Goal: Transaction & Acquisition: Subscribe to service/newsletter

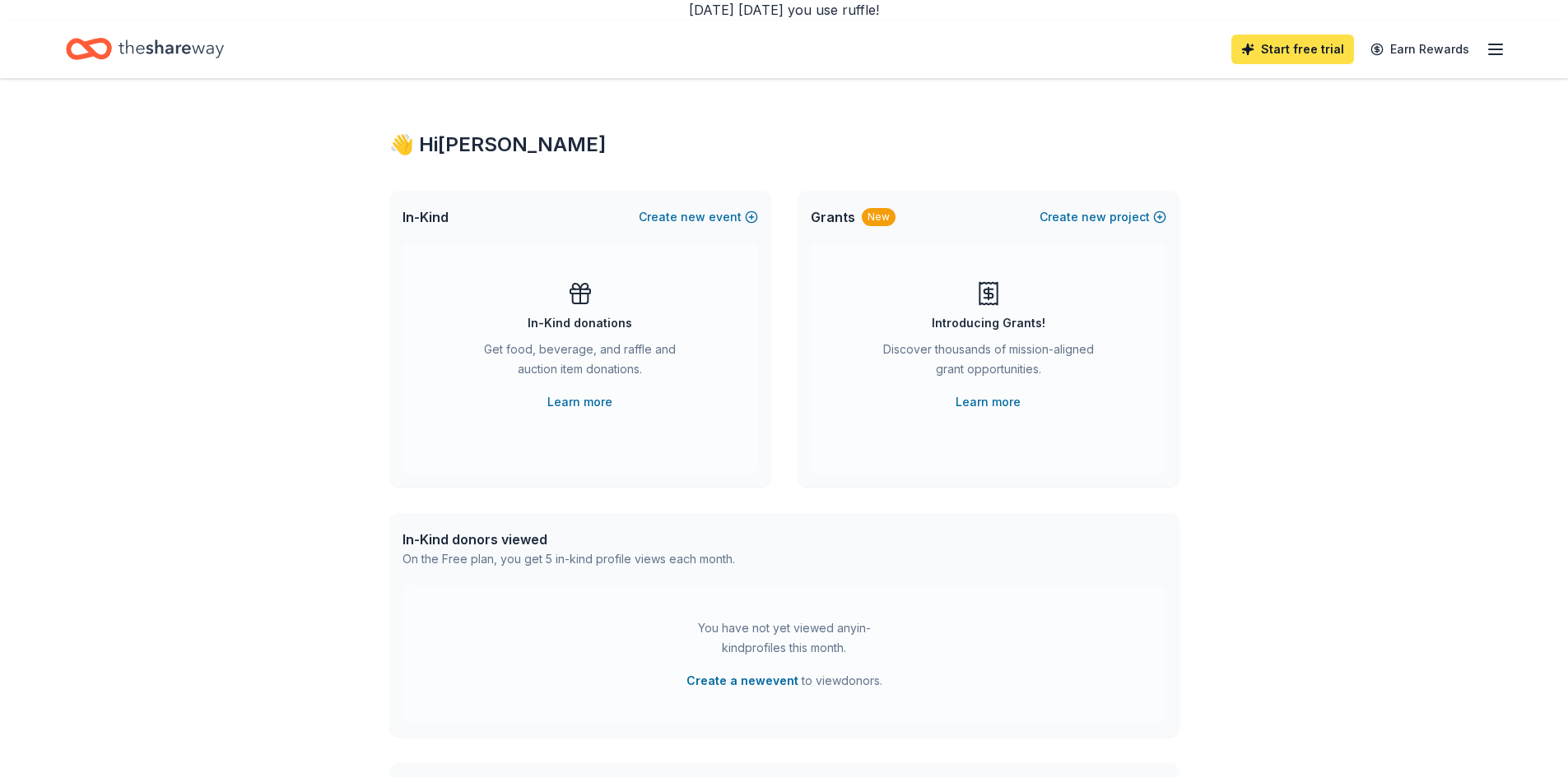
click at [1298, 46] on link "Start free trial" at bounding box center [1292, 49] width 123 height 30
click at [1076, 646] on div "You have not yet viewed any in-kind profiles this month. Create a new event to …" at bounding box center [784, 654] width 763 height 138
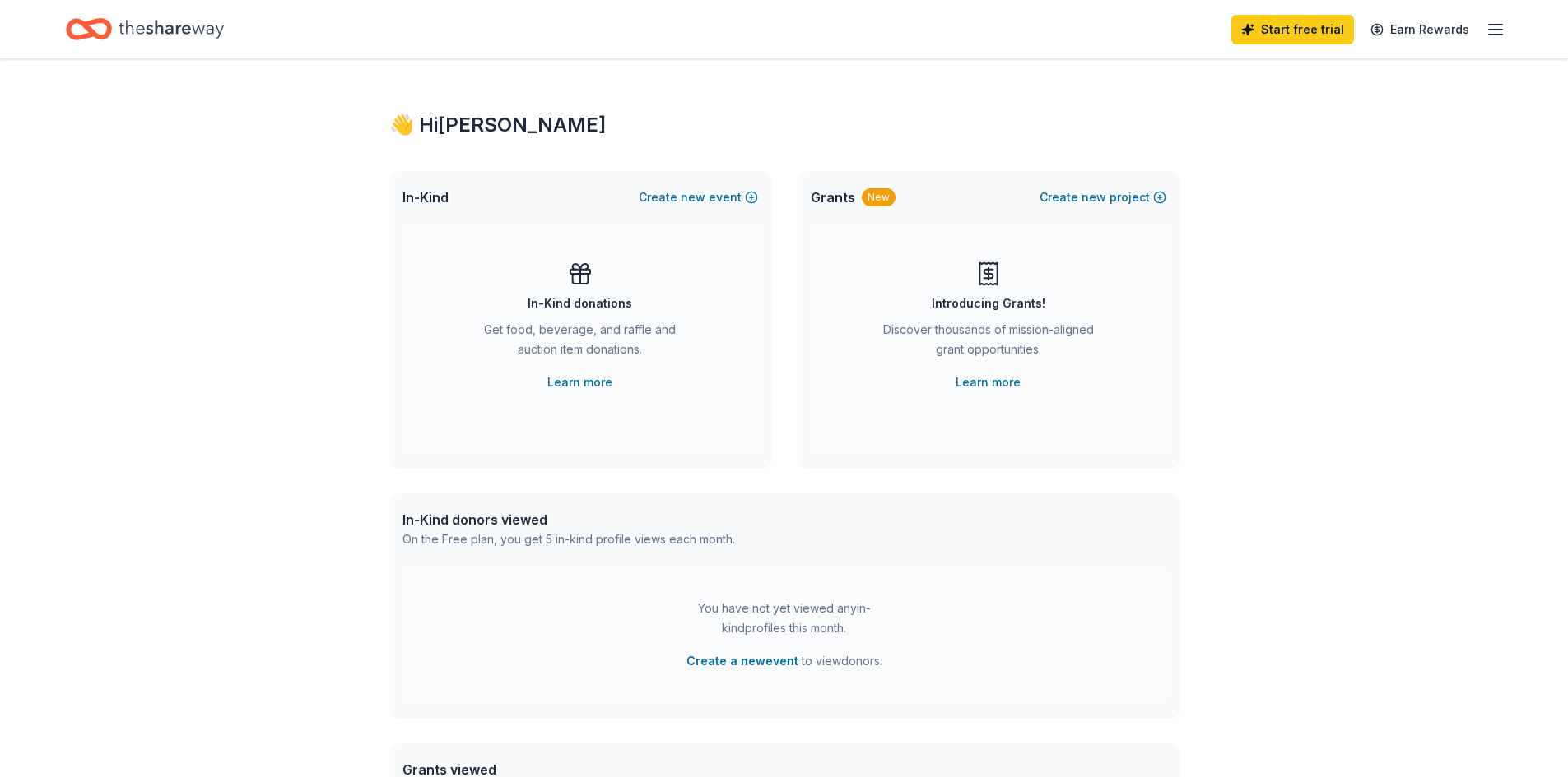
scroll to position [381, 0]
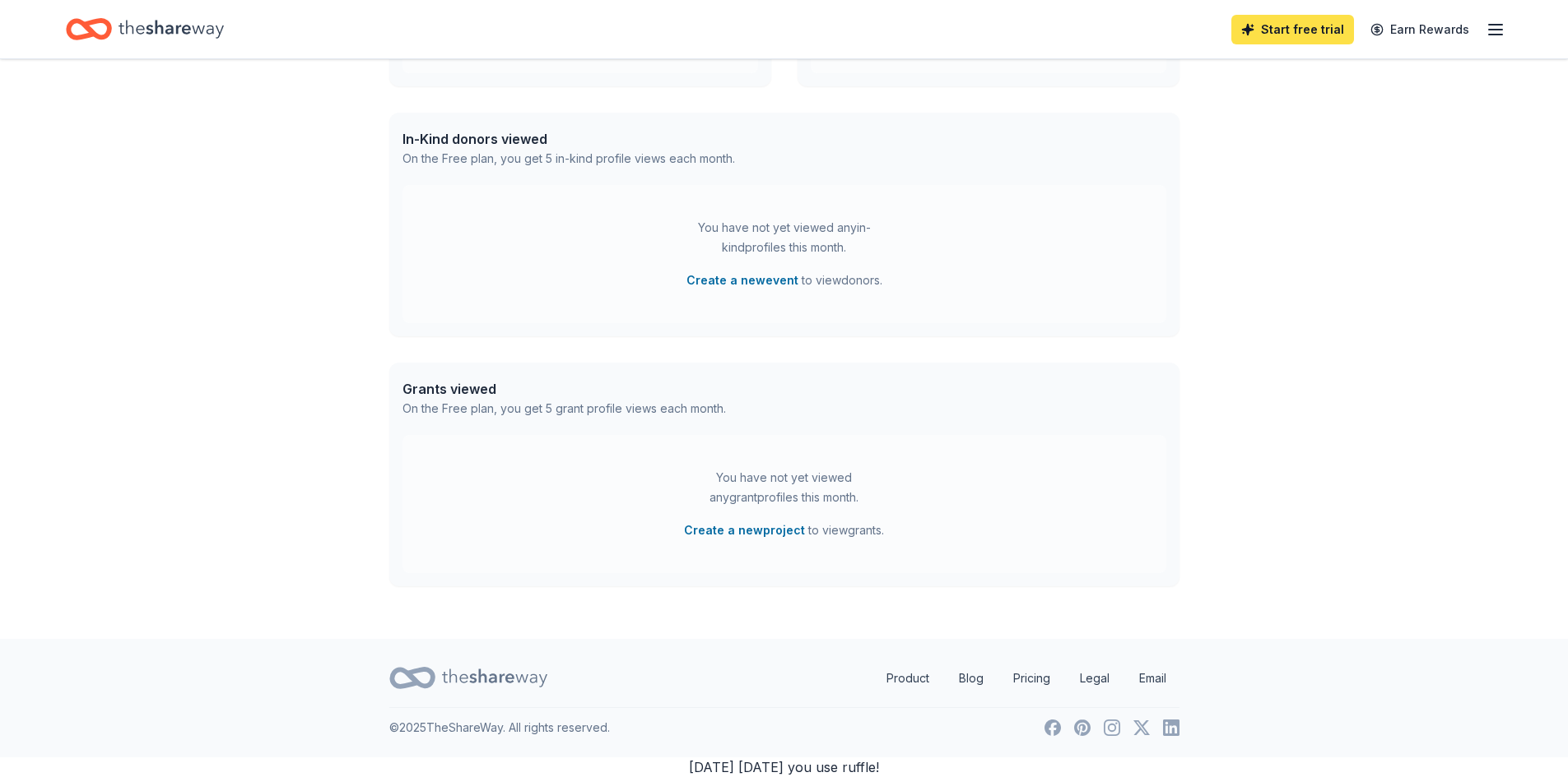
click at [1302, 25] on link "Start free trial" at bounding box center [1292, 30] width 123 height 30
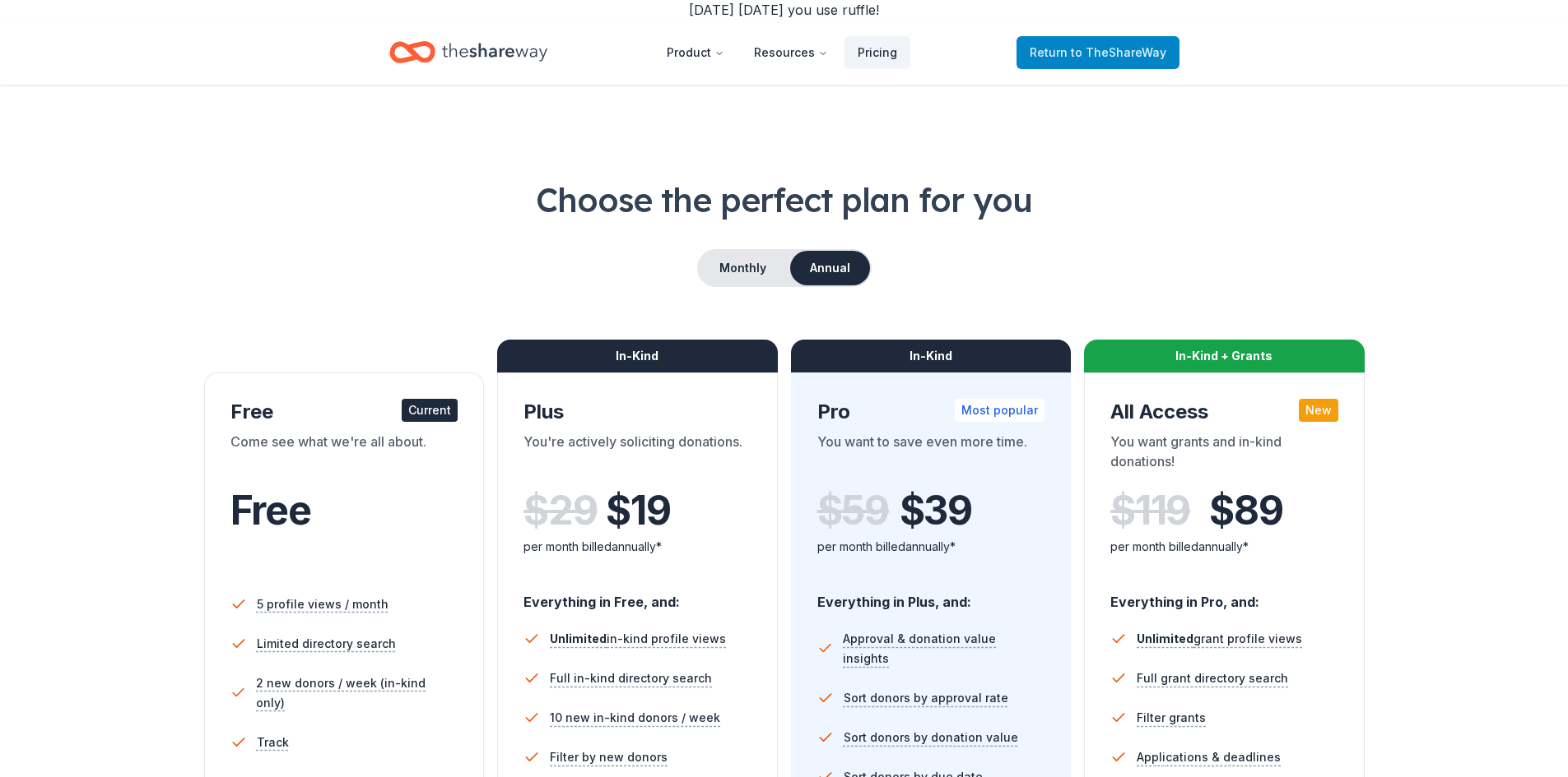
click at [1131, 48] on span "to TheShareWay" at bounding box center [1118, 52] width 95 height 14
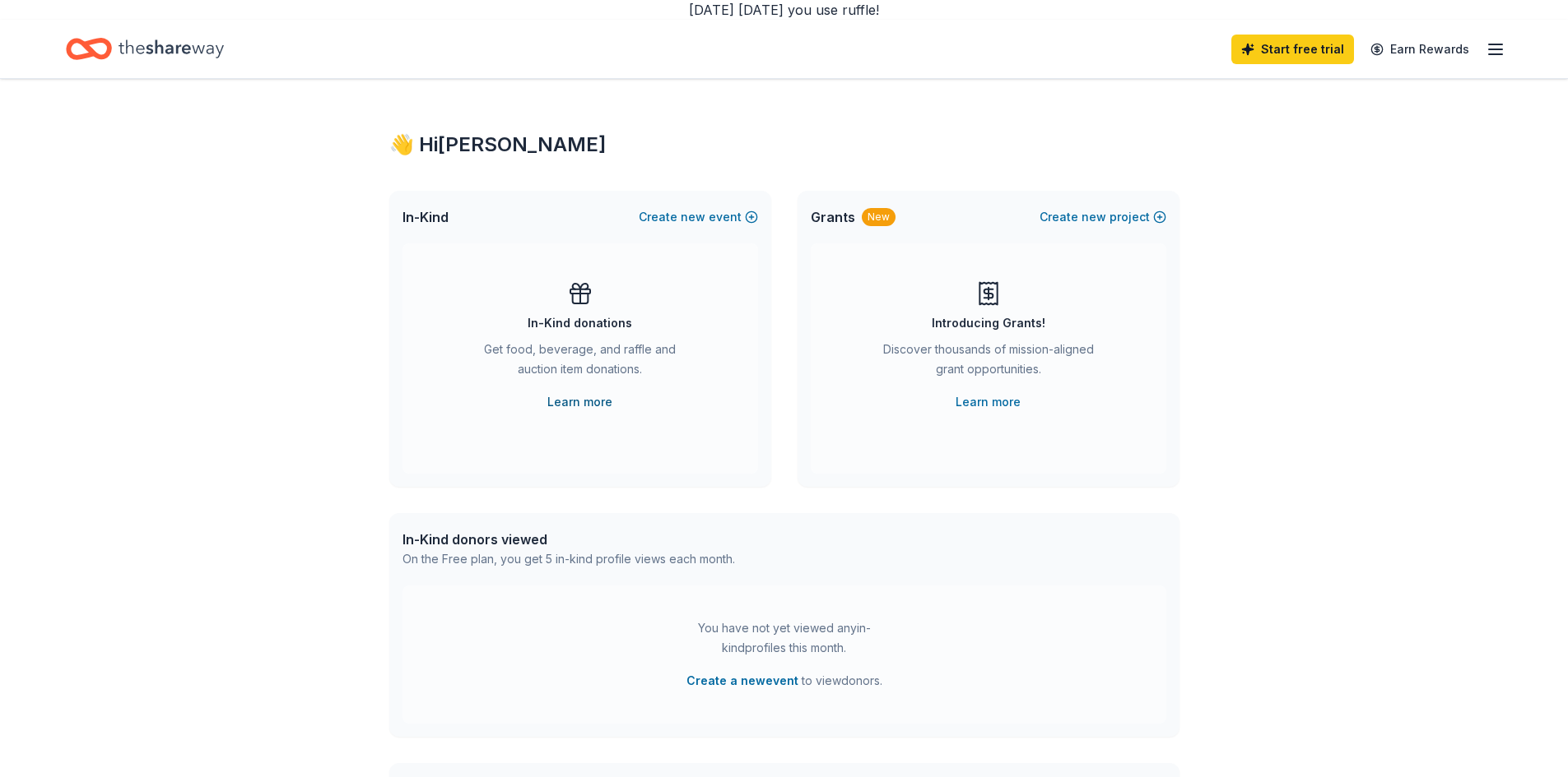
click at [592, 402] on link "Learn more" at bounding box center [580, 402] width 65 height 19
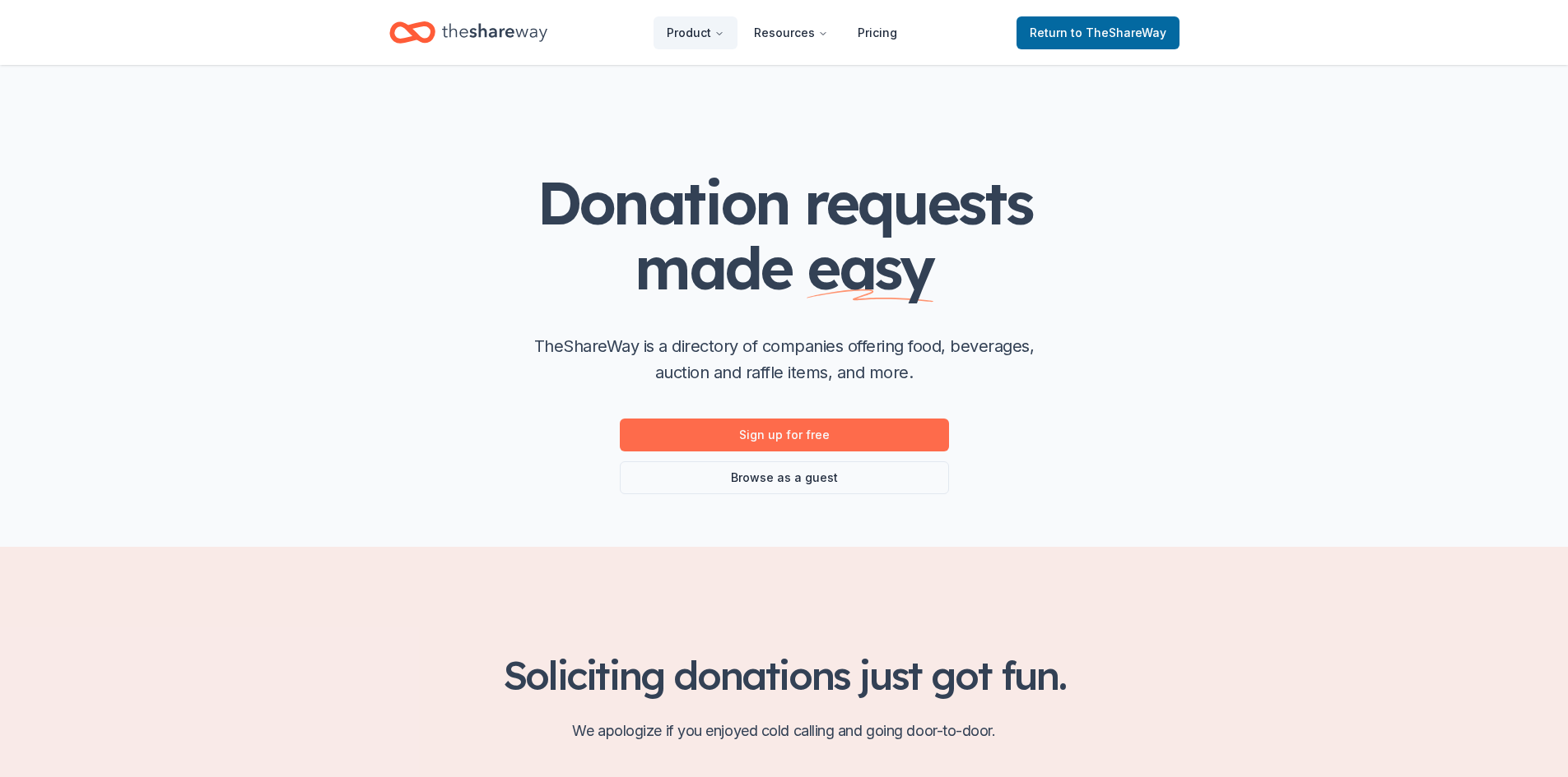
click at [759, 433] on link "Sign up for free" at bounding box center [784, 435] width 329 height 33
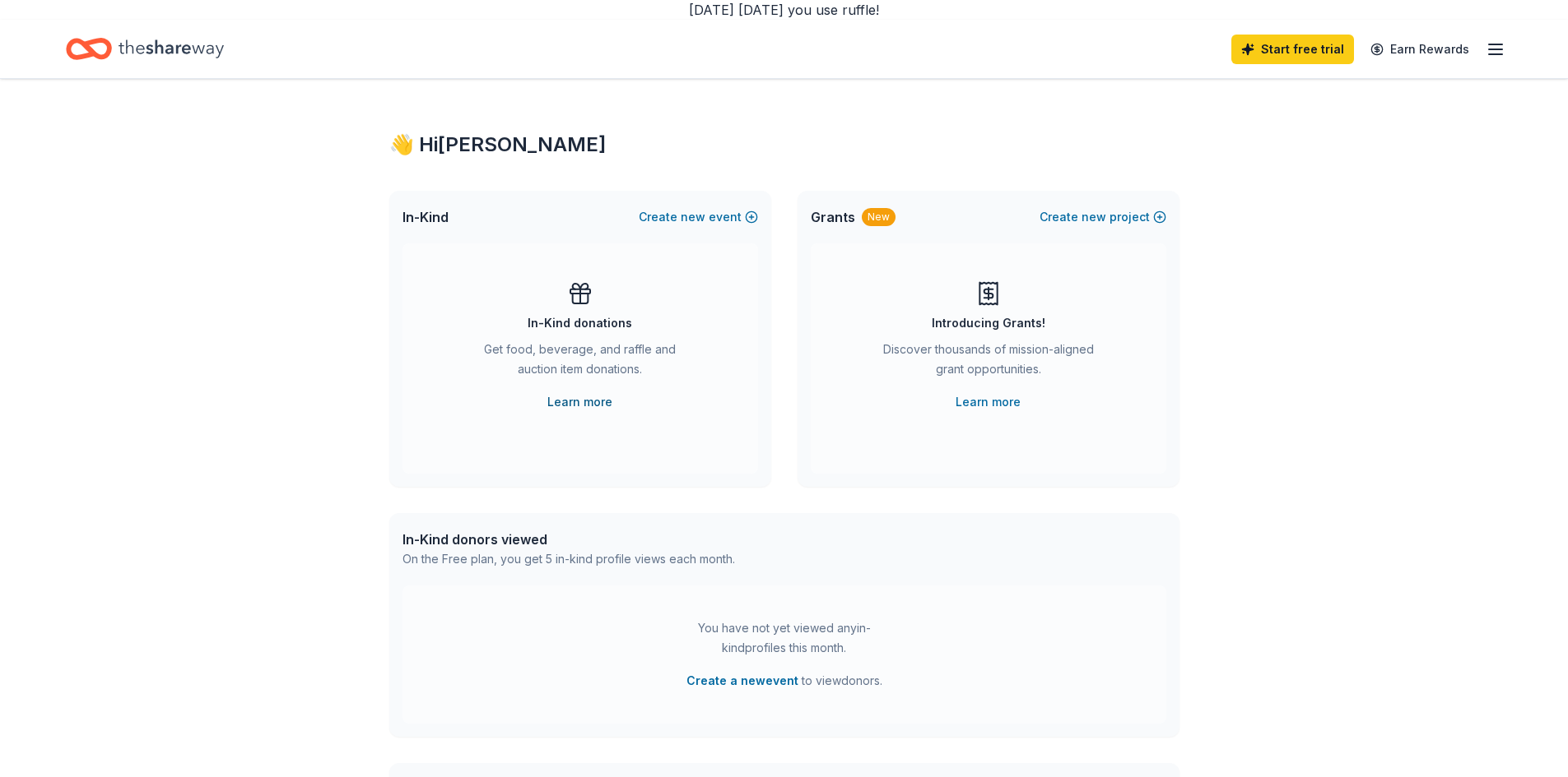
click at [597, 401] on link "Learn more" at bounding box center [580, 402] width 65 height 19
click at [164, 46] on icon "Home" at bounding box center [170, 49] width 105 height 34
click at [1285, 54] on link "Start free trial" at bounding box center [1292, 49] width 123 height 30
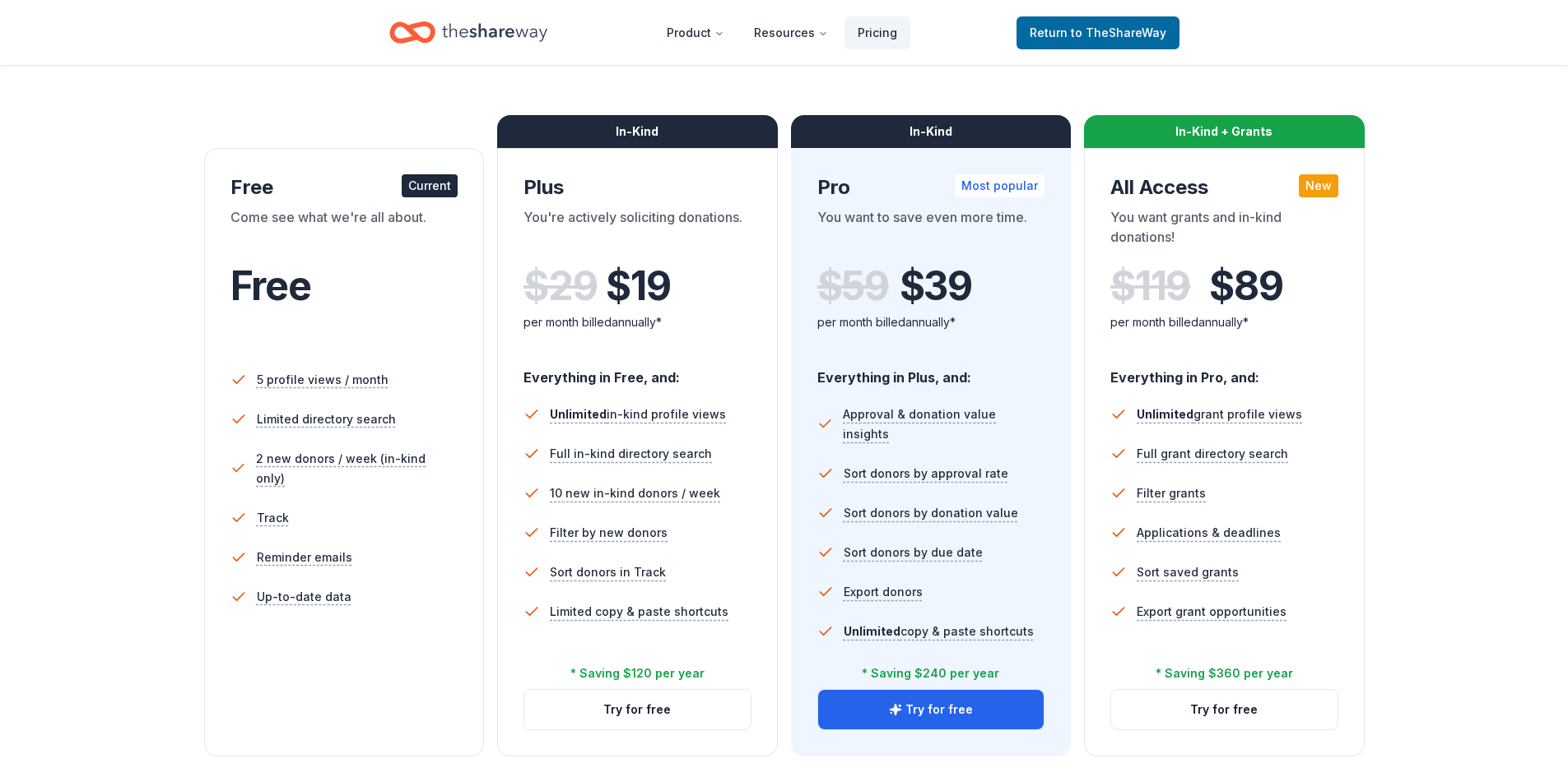
scroll to position [82, 0]
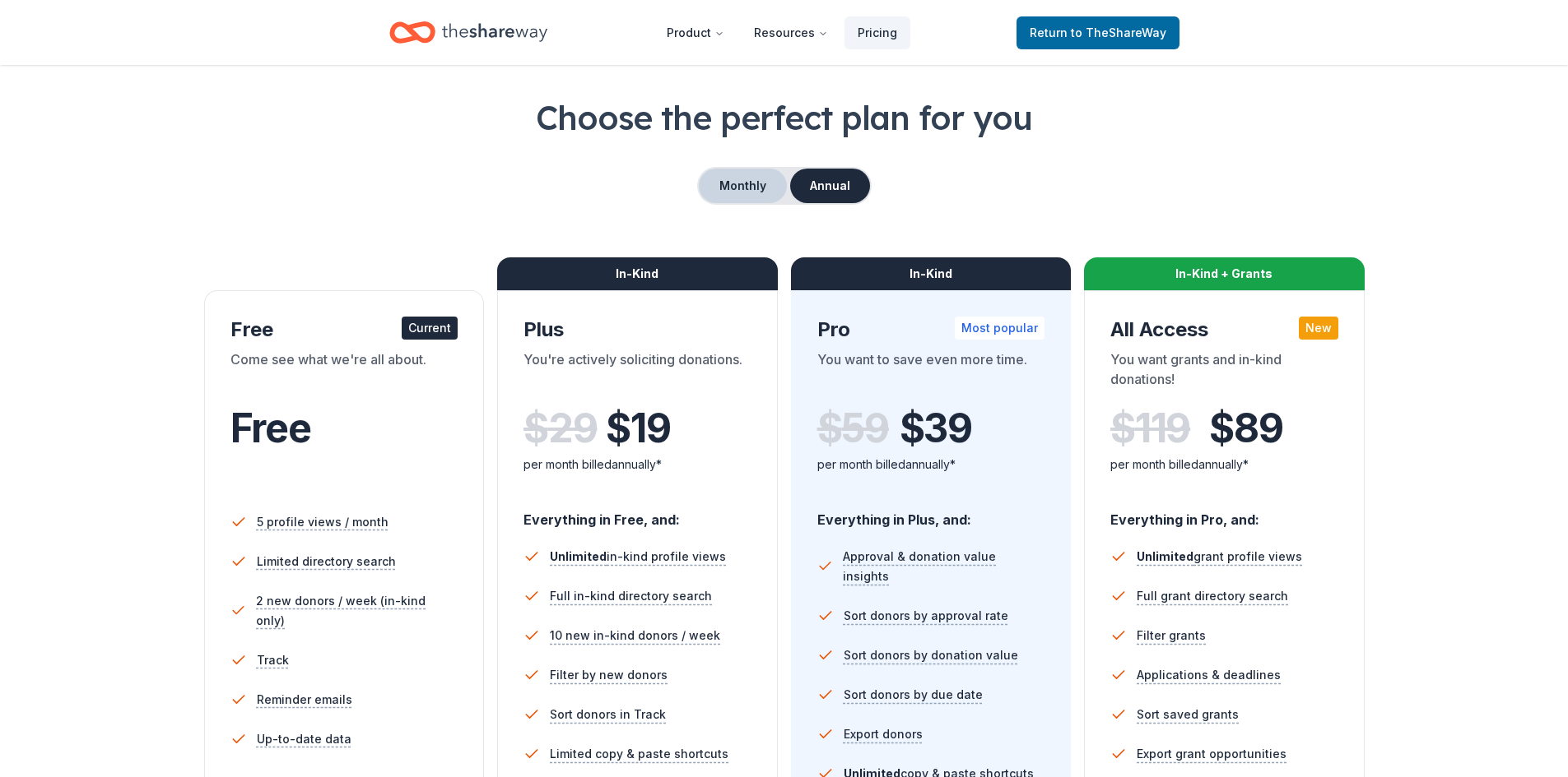
click at [739, 186] on button "Monthly" at bounding box center [743, 185] width 88 height 34
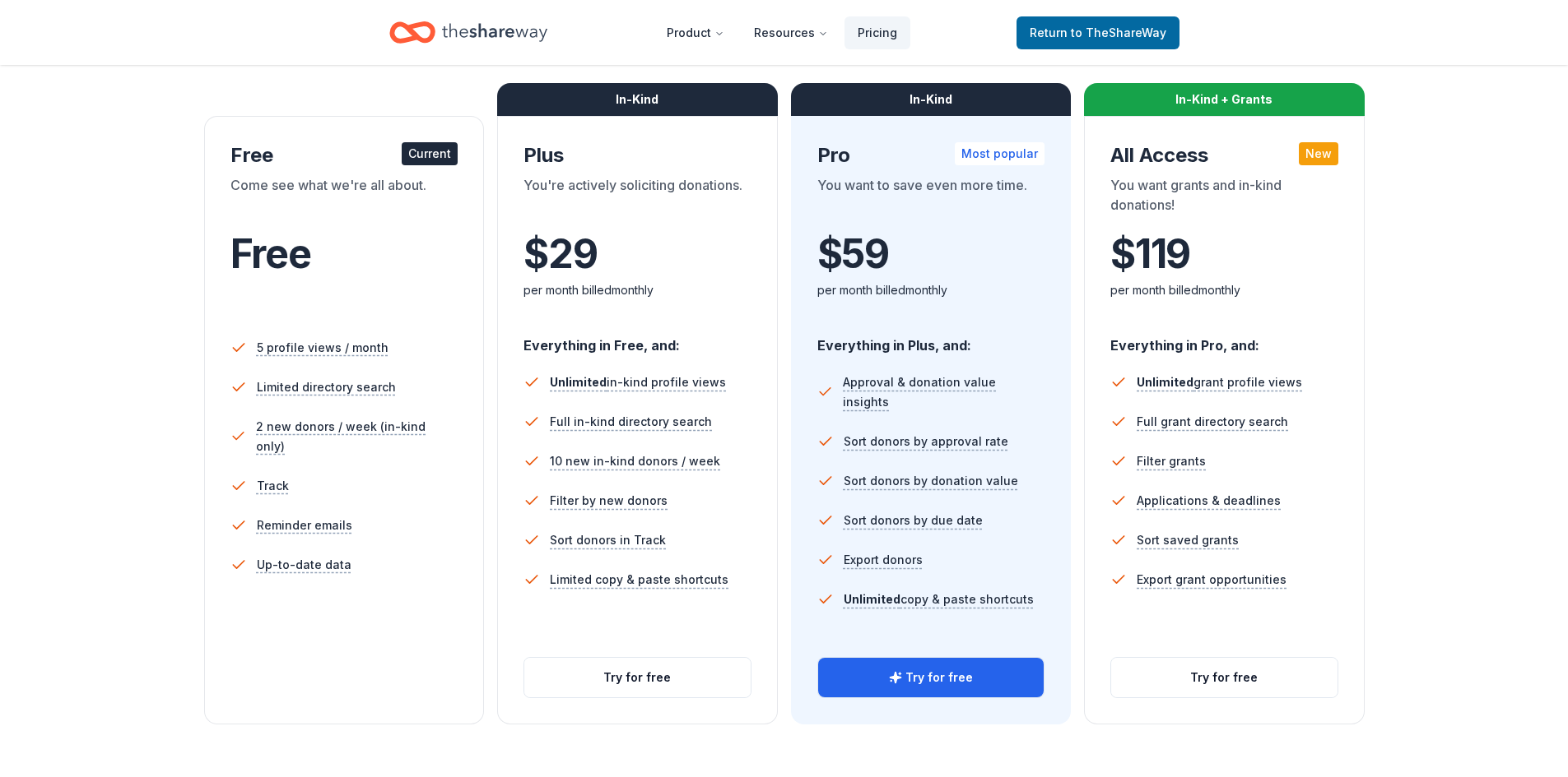
scroll to position [329, 0]
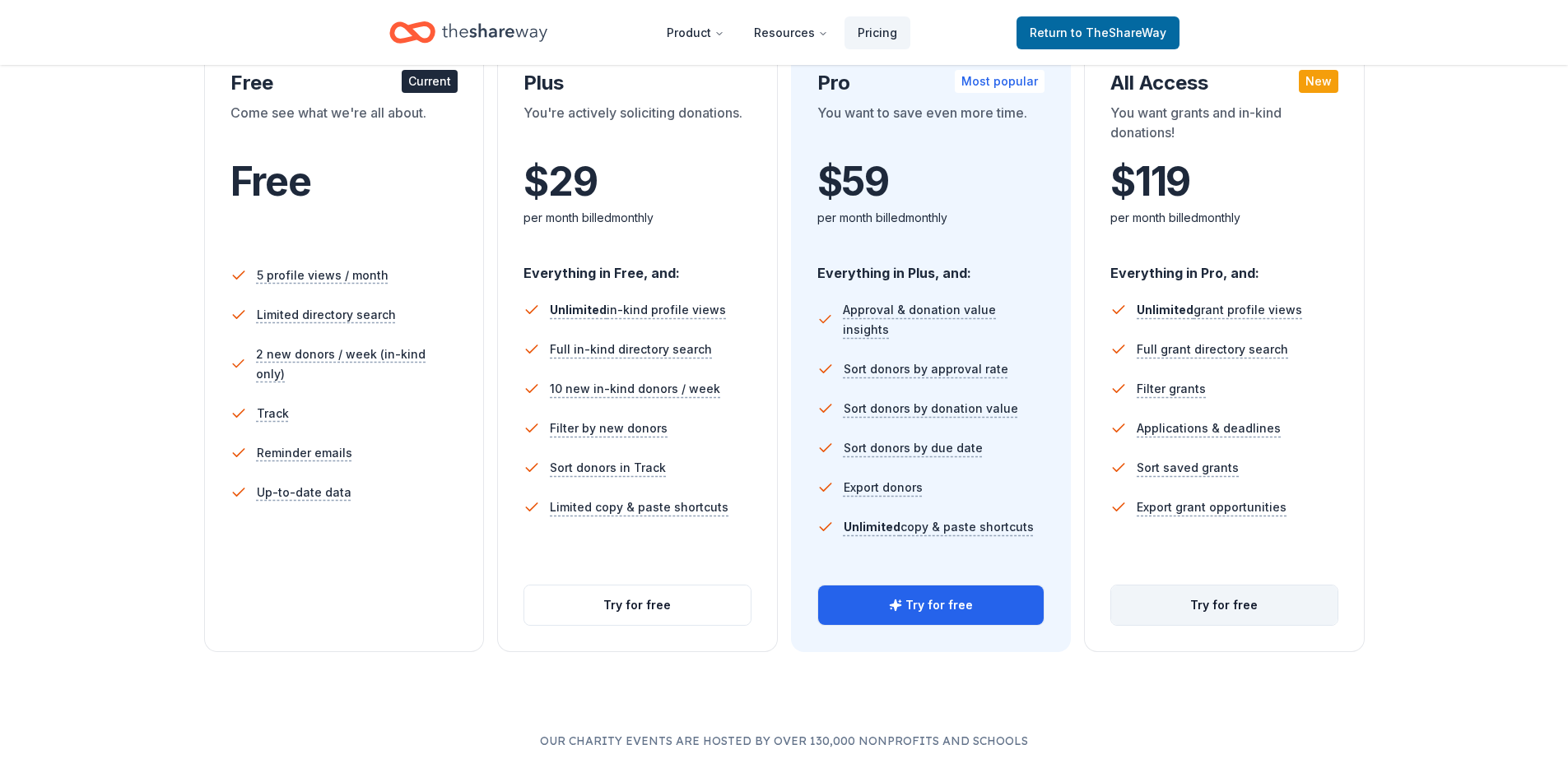
click at [1221, 600] on button "Try for free" at bounding box center [1224, 605] width 226 height 40
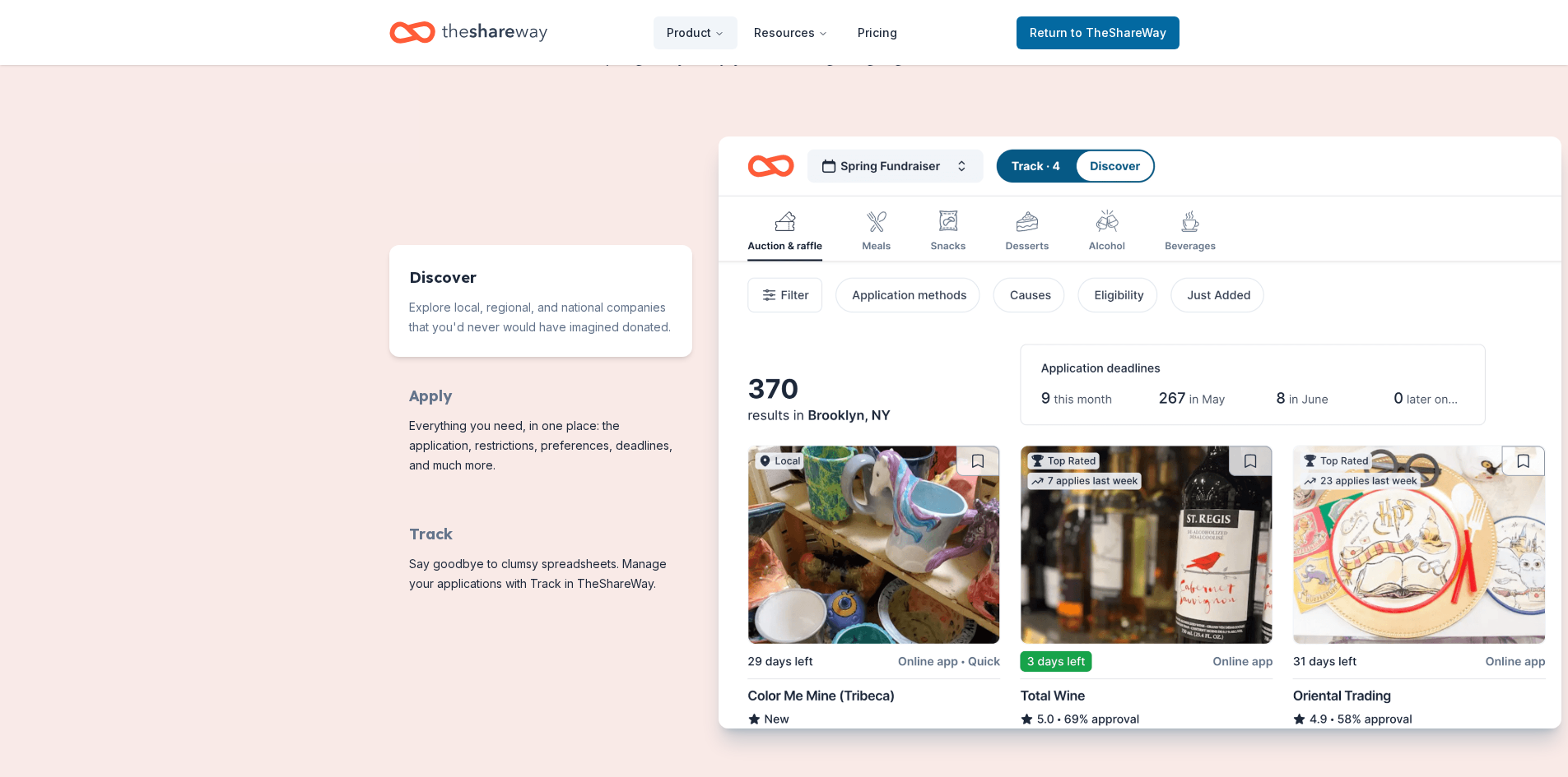
scroll to position [658, 0]
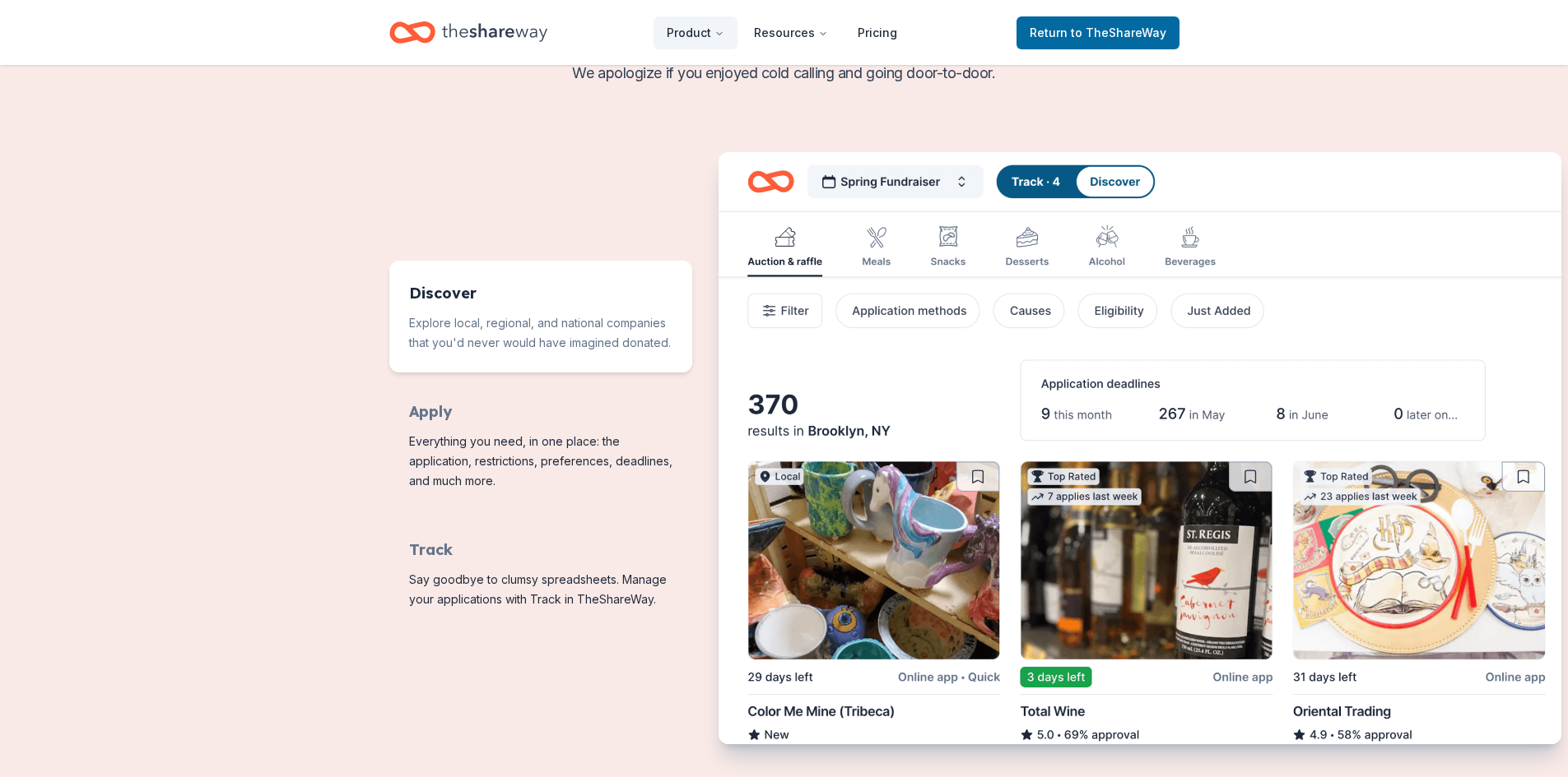
click at [874, 242] on img "Features for running your books" at bounding box center [1139, 450] width 843 height 594
click at [783, 258] on img "Features for running your books" at bounding box center [1139, 450] width 843 height 594
click at [955, 181] on img "Features for running your books" at bounding box center [1139, 450] width 843 height 594
click at [962, 184] on img "Features for running your books" at bounding box center [1139, 450] width 843 height 594
click at [962, 174] on img "Features for running your books" at bounding box center [1139, 450] width 843 height 594
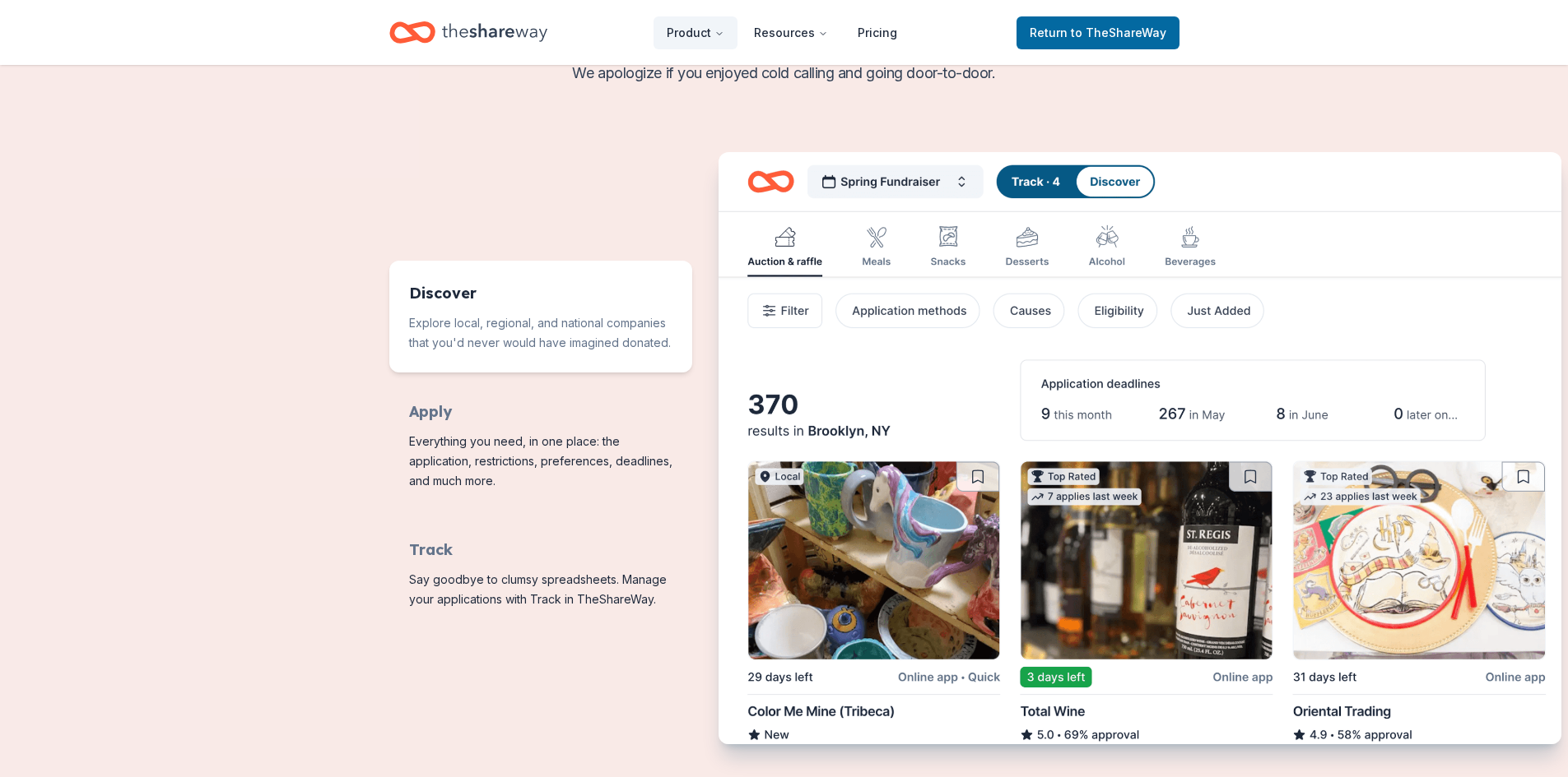
click at [1033, 185] on img "Features for running your books" at bounding box center [1139, 450] width 843 height 594
click at [1119, 177] on img "Features for running your books" at bounding box center [1139, 450] width 843 height 594
click at [932, 313] on img "Features for running your books" at bounding box center [1139, 450] width 843 height 594
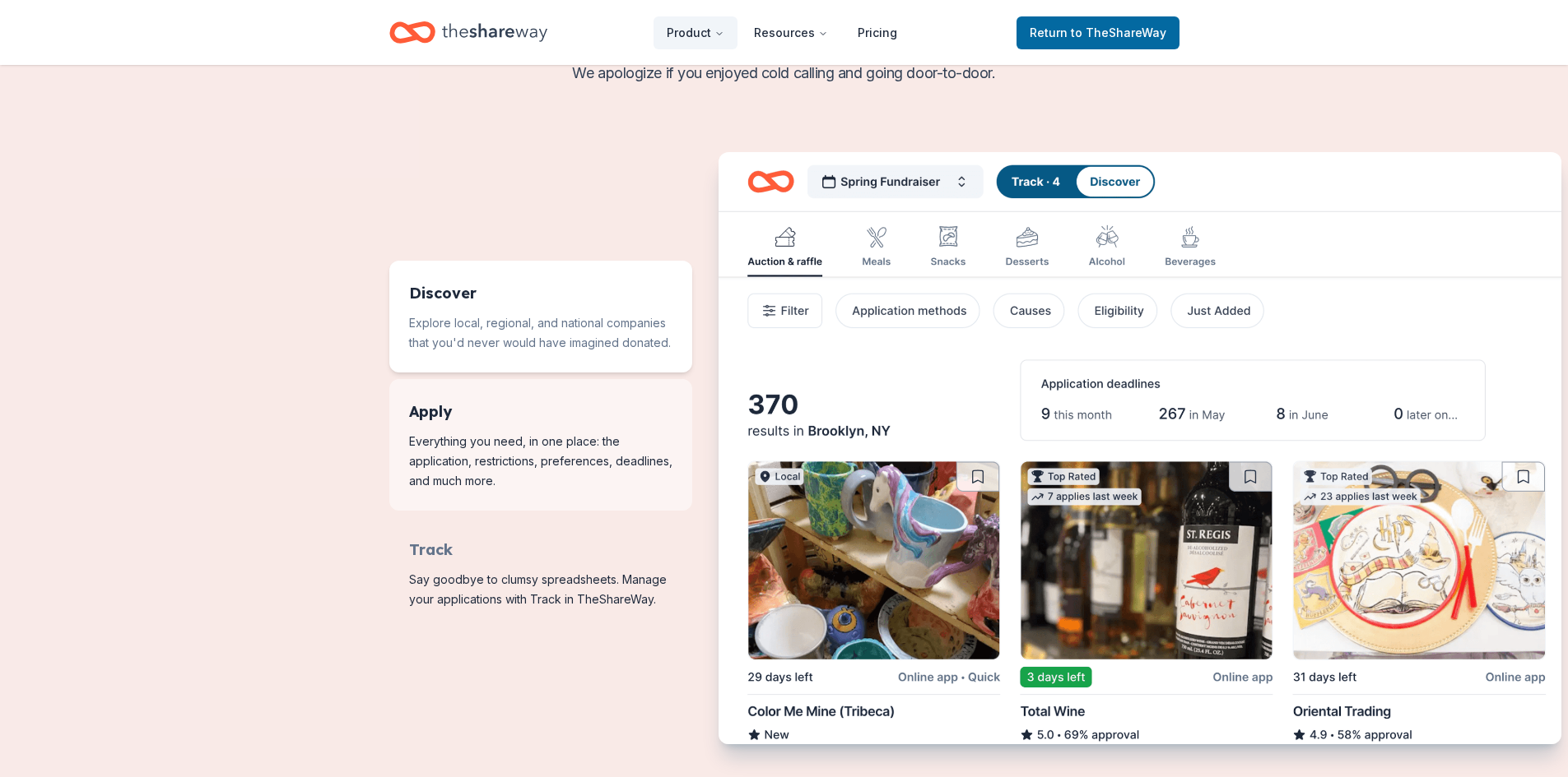
click at [460, 465] on span "Features for running your books" at bounding box center [540, 445] width 303 height 131
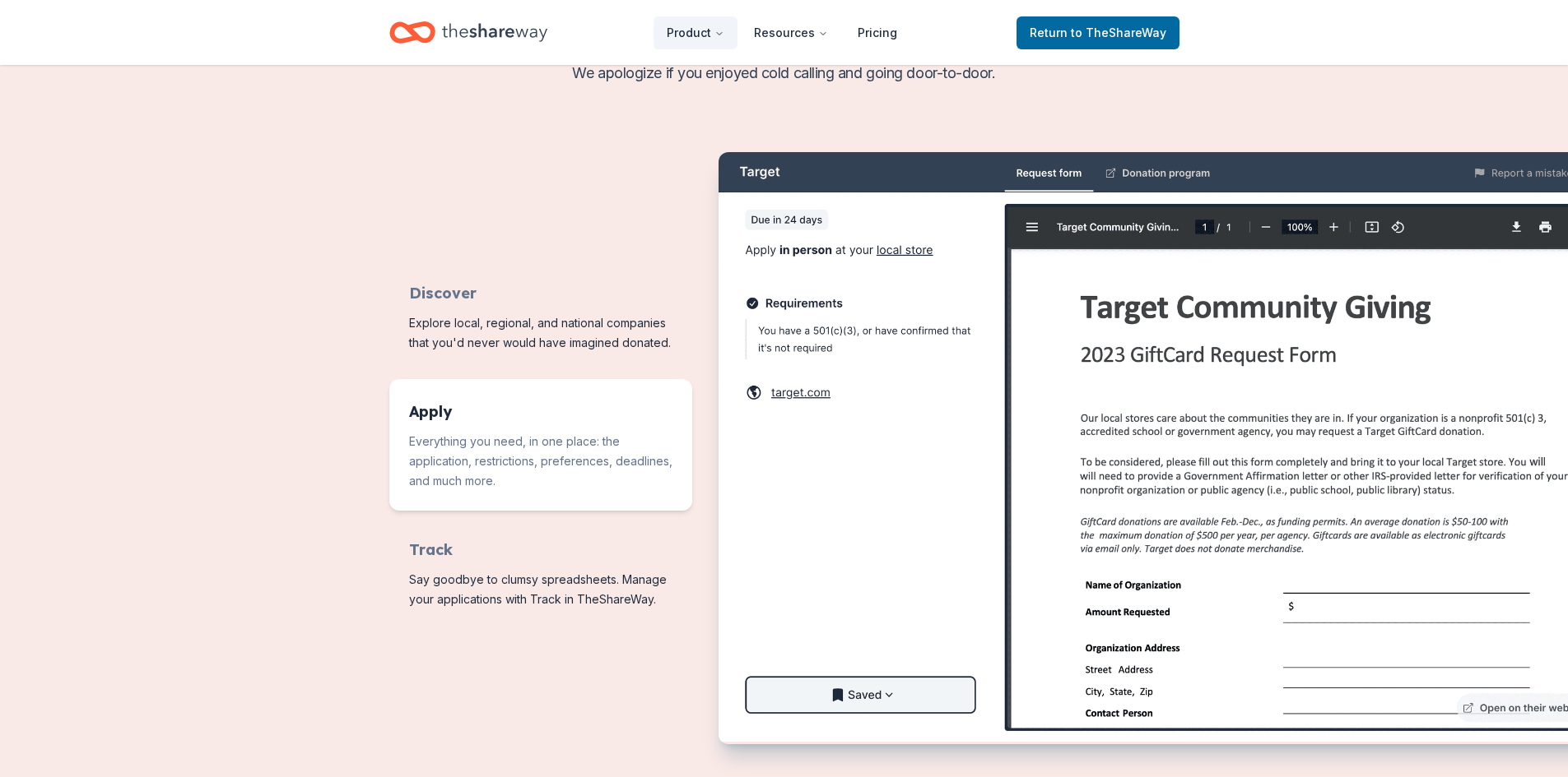
click at [1179, 176] on img "Features for running your books" at bounding box center [1165, 447] width 893 height 590
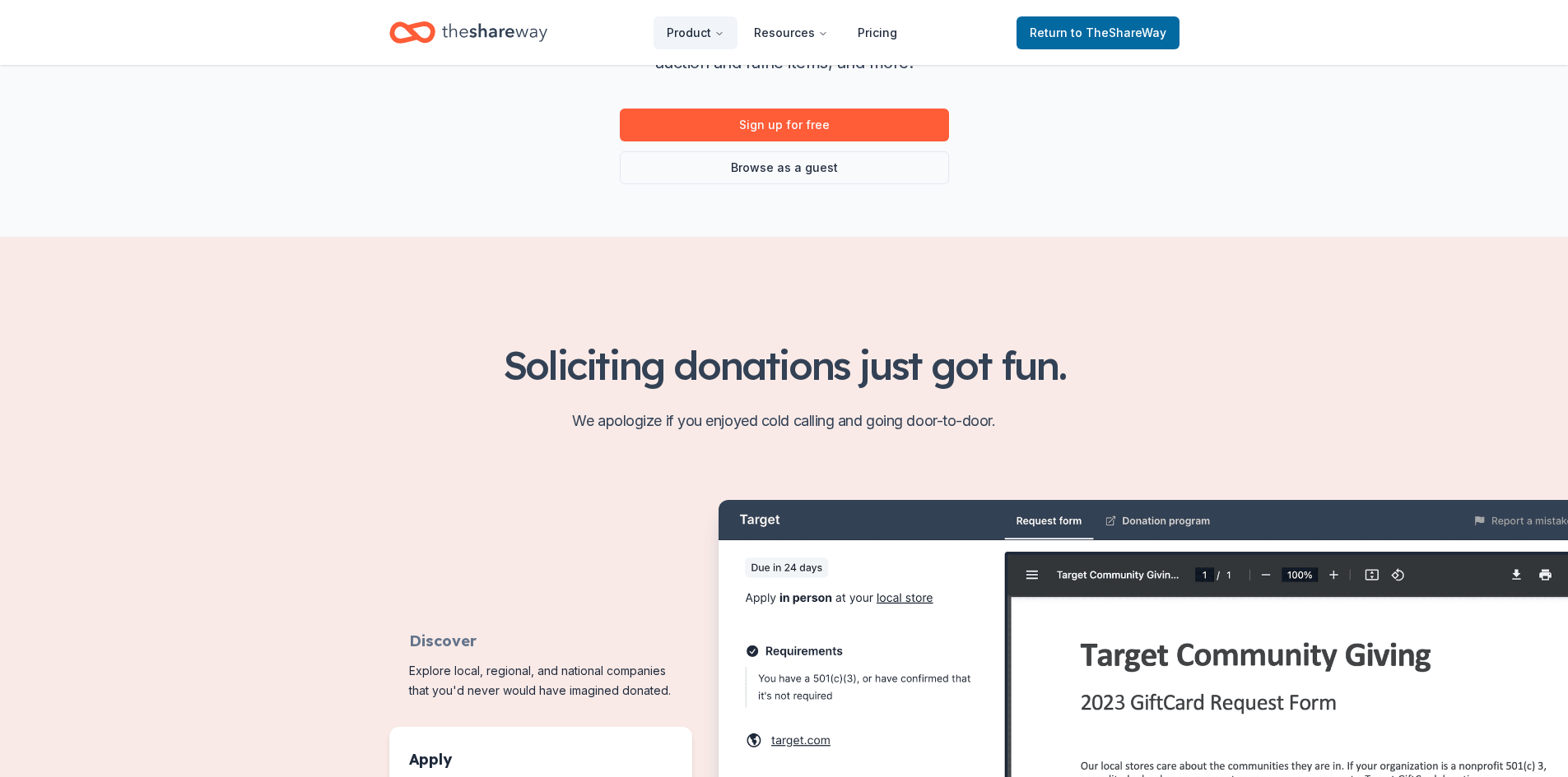
scroll to position [247, 0]
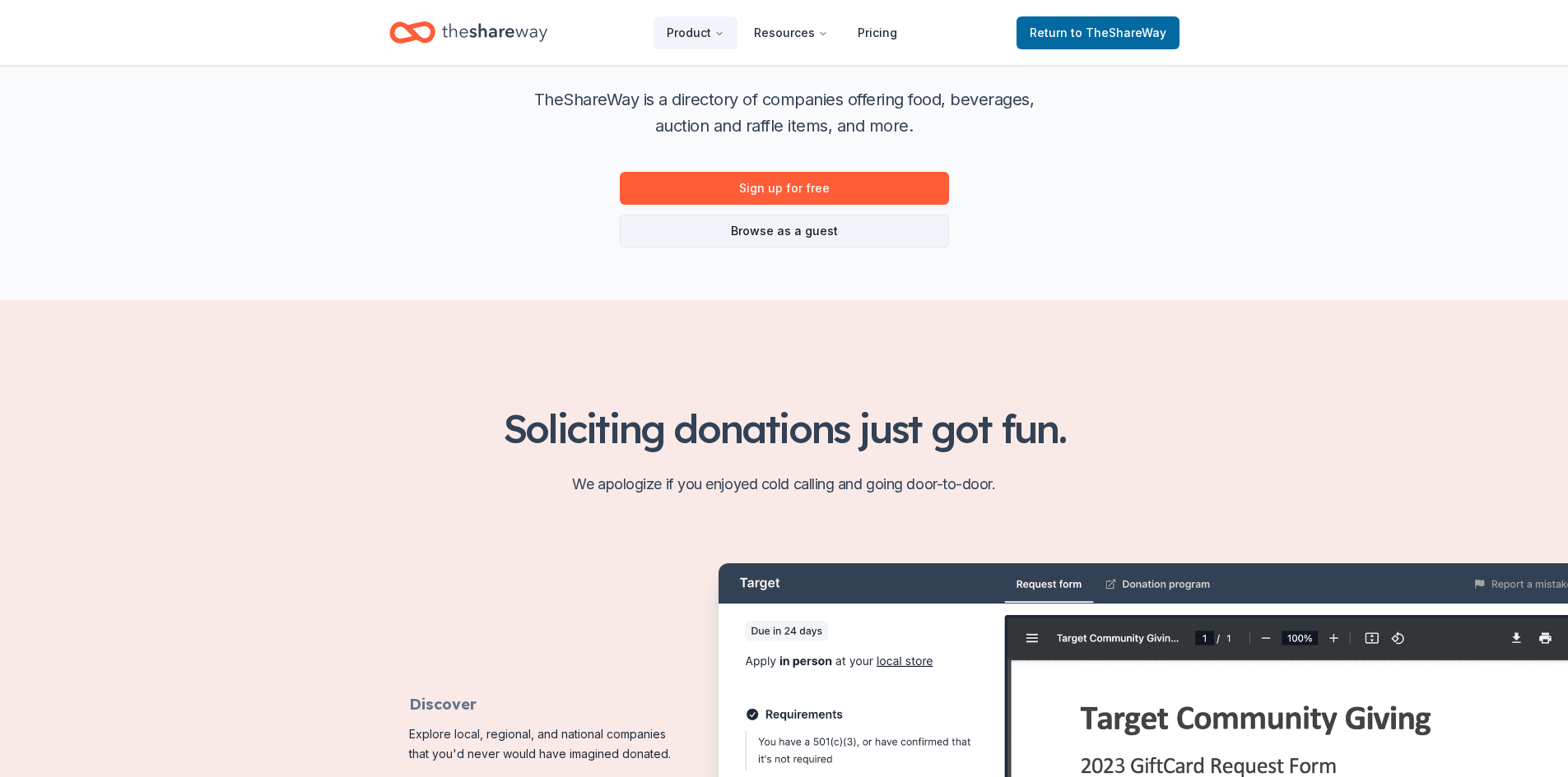
click at [774, 235] on link "Browse as a guest" at bounding box center [784, 230] width 329 height 33
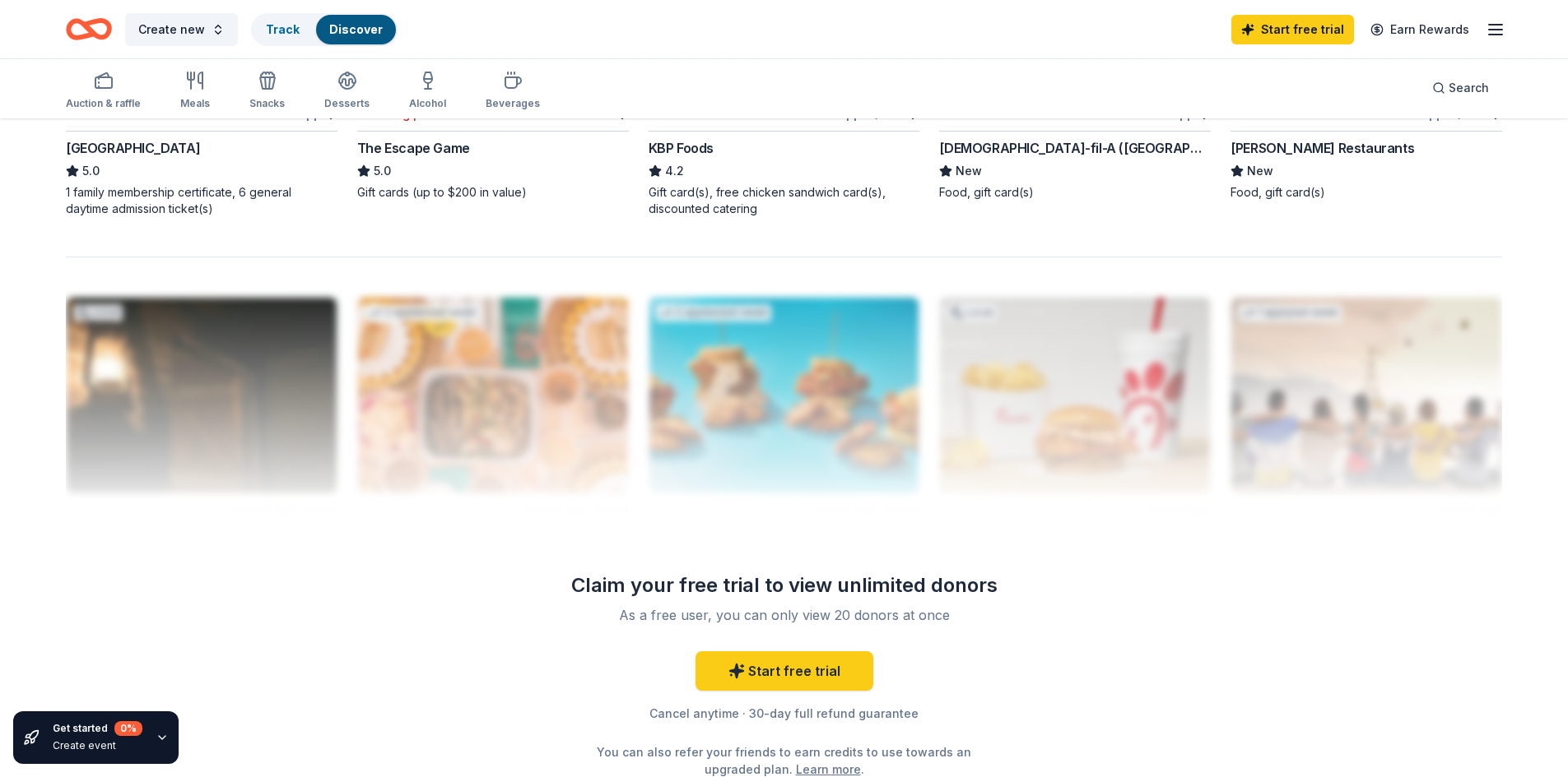
scroll to position [1481, 0]
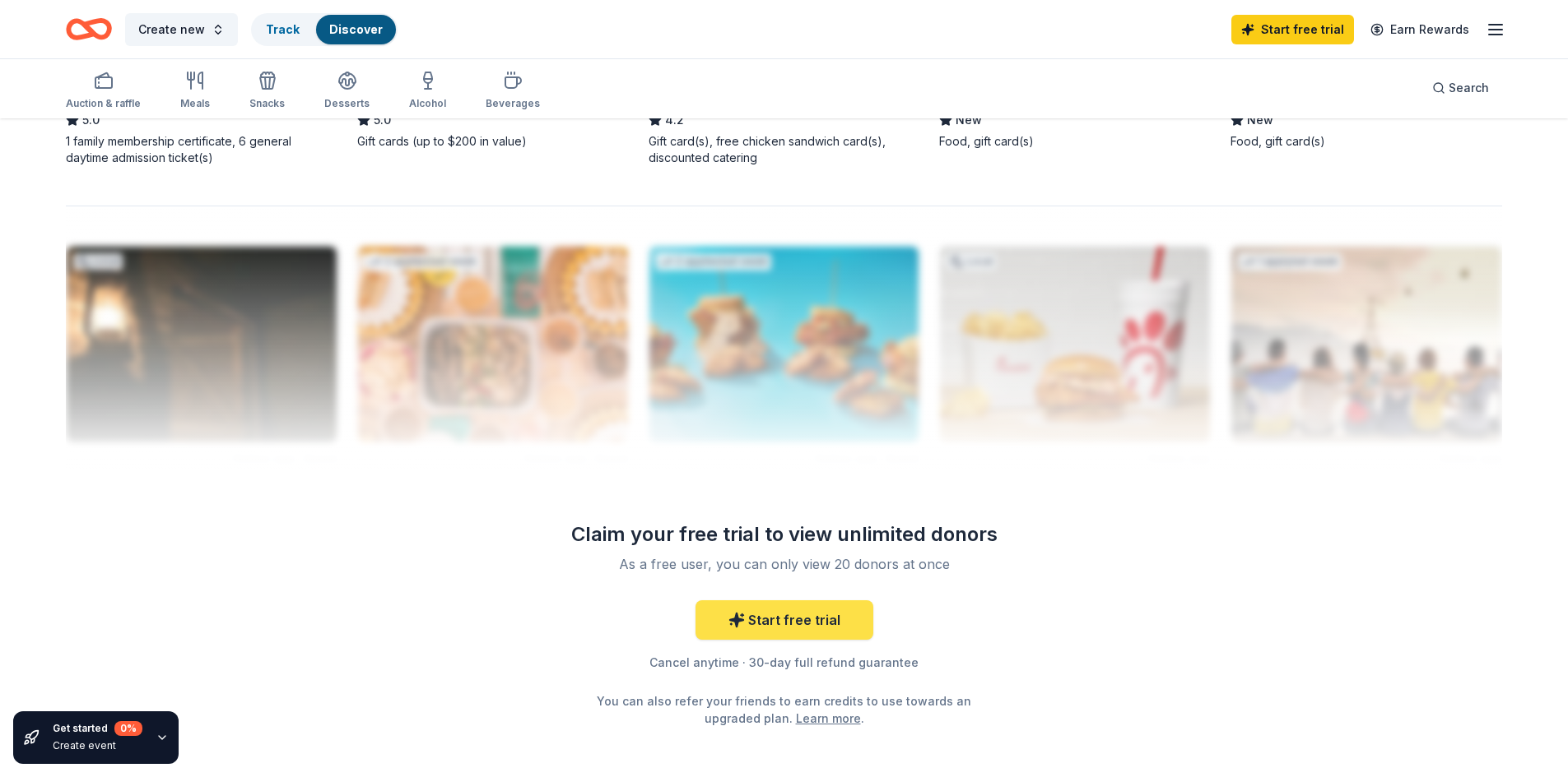
click at [771, 617] on link "Start free trial" at bounding box center [784, 620] width 177 height 40
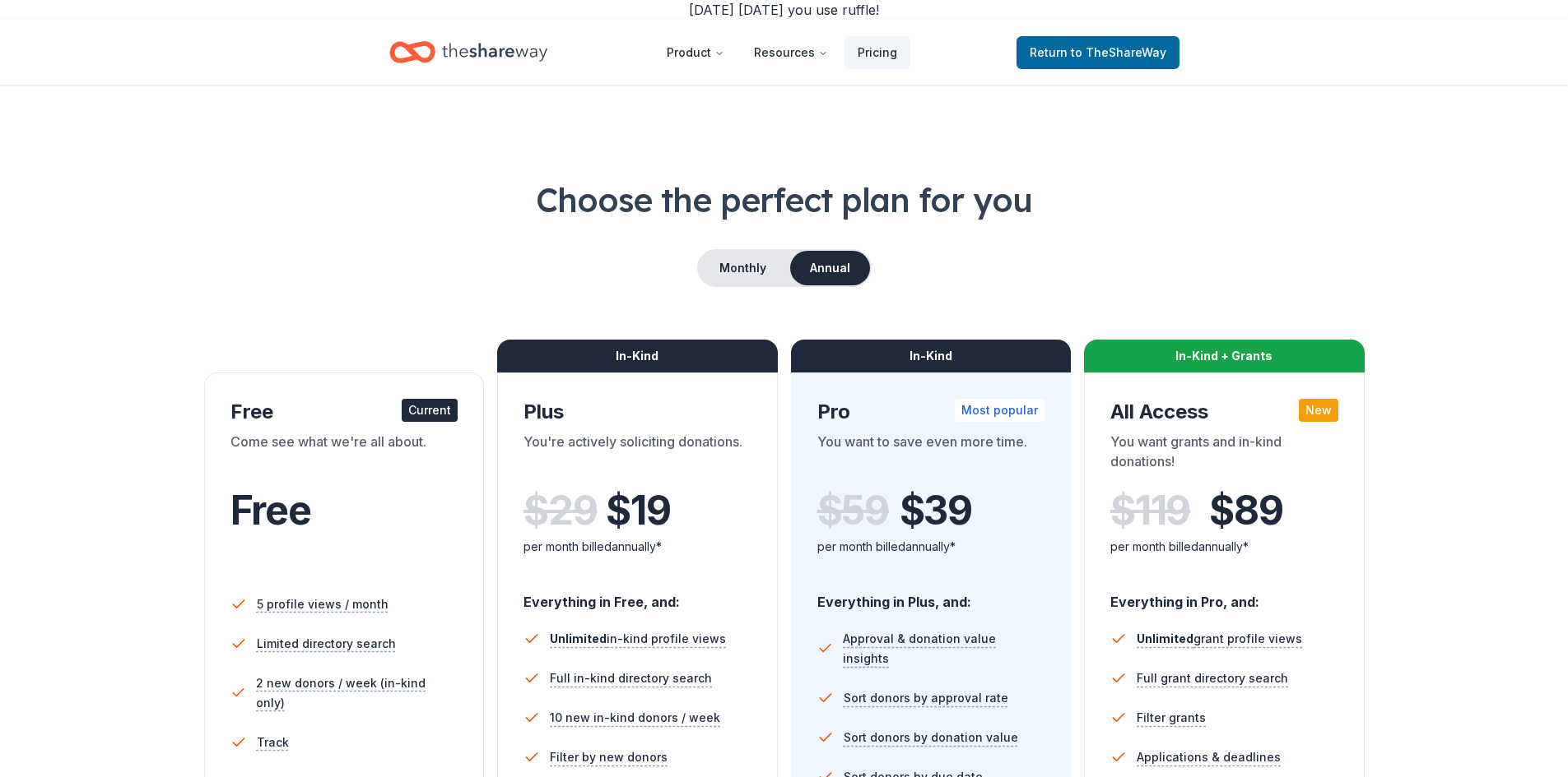
click at [425, 410] on div "Current" at bounding box center [429, 410] width 56 height 23
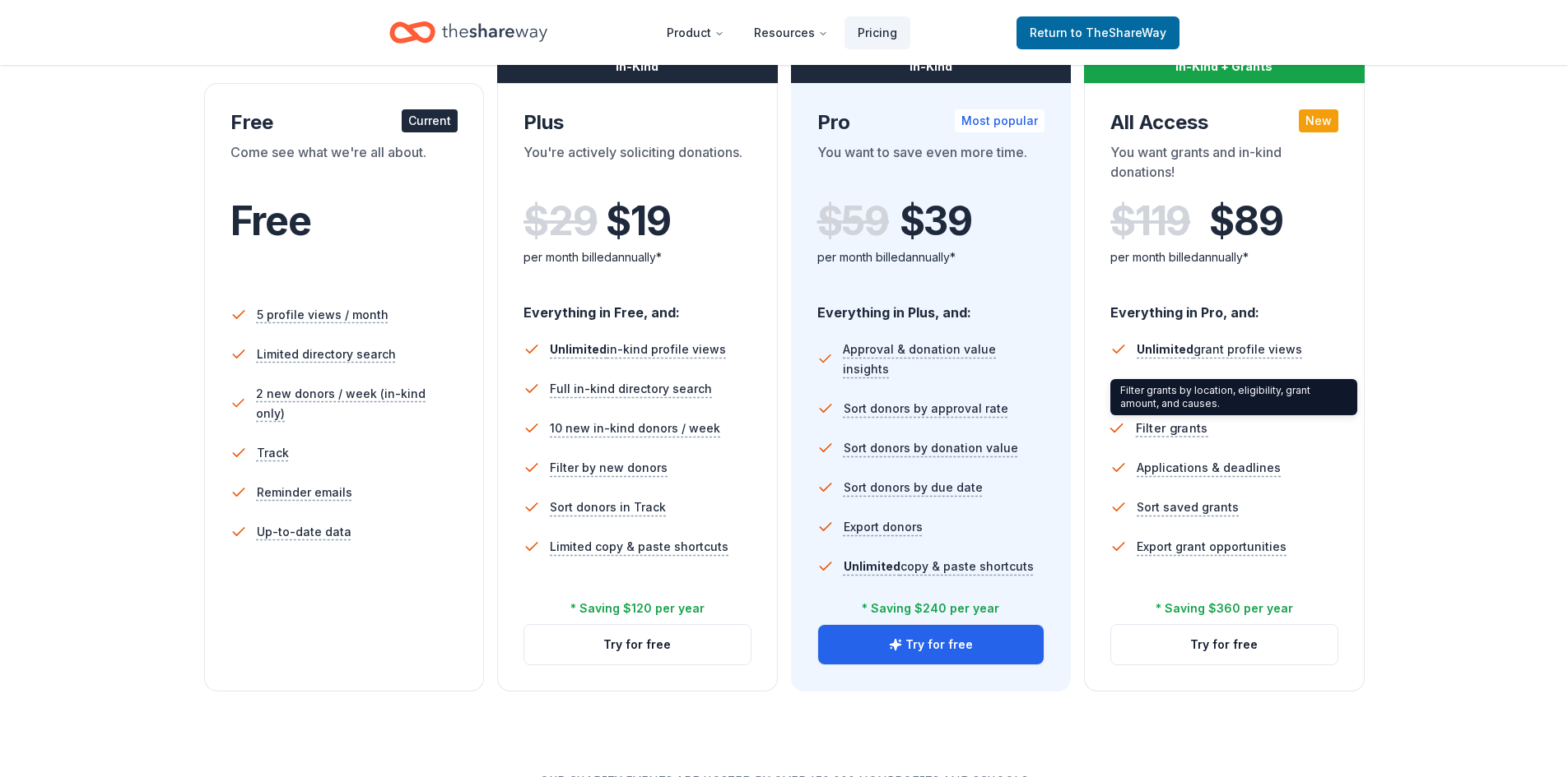
scroll to position [247, 0]
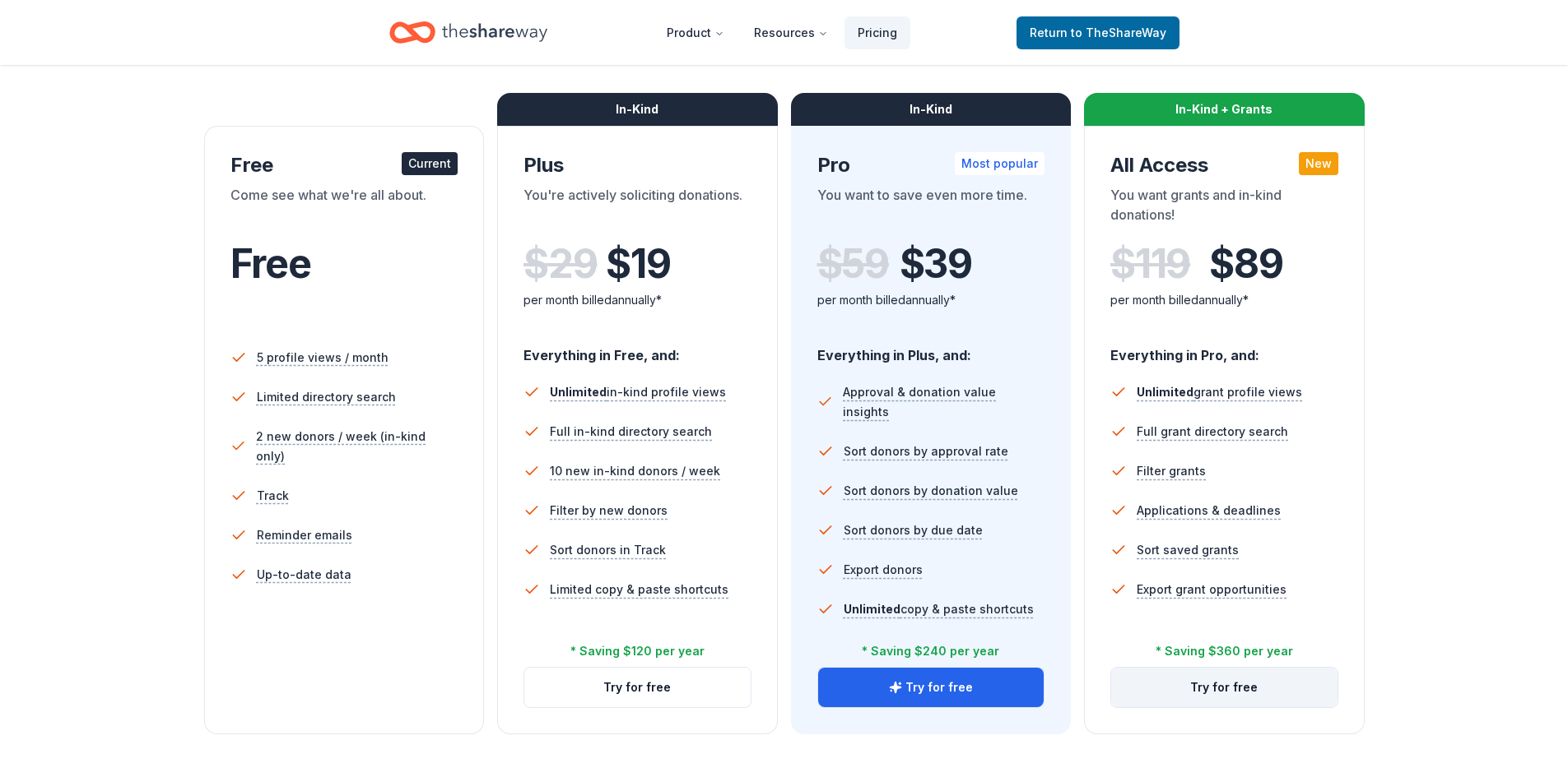
click at [1230, 694] on button "Try for free" at bounding box center [1224, 687] width 226 height 40
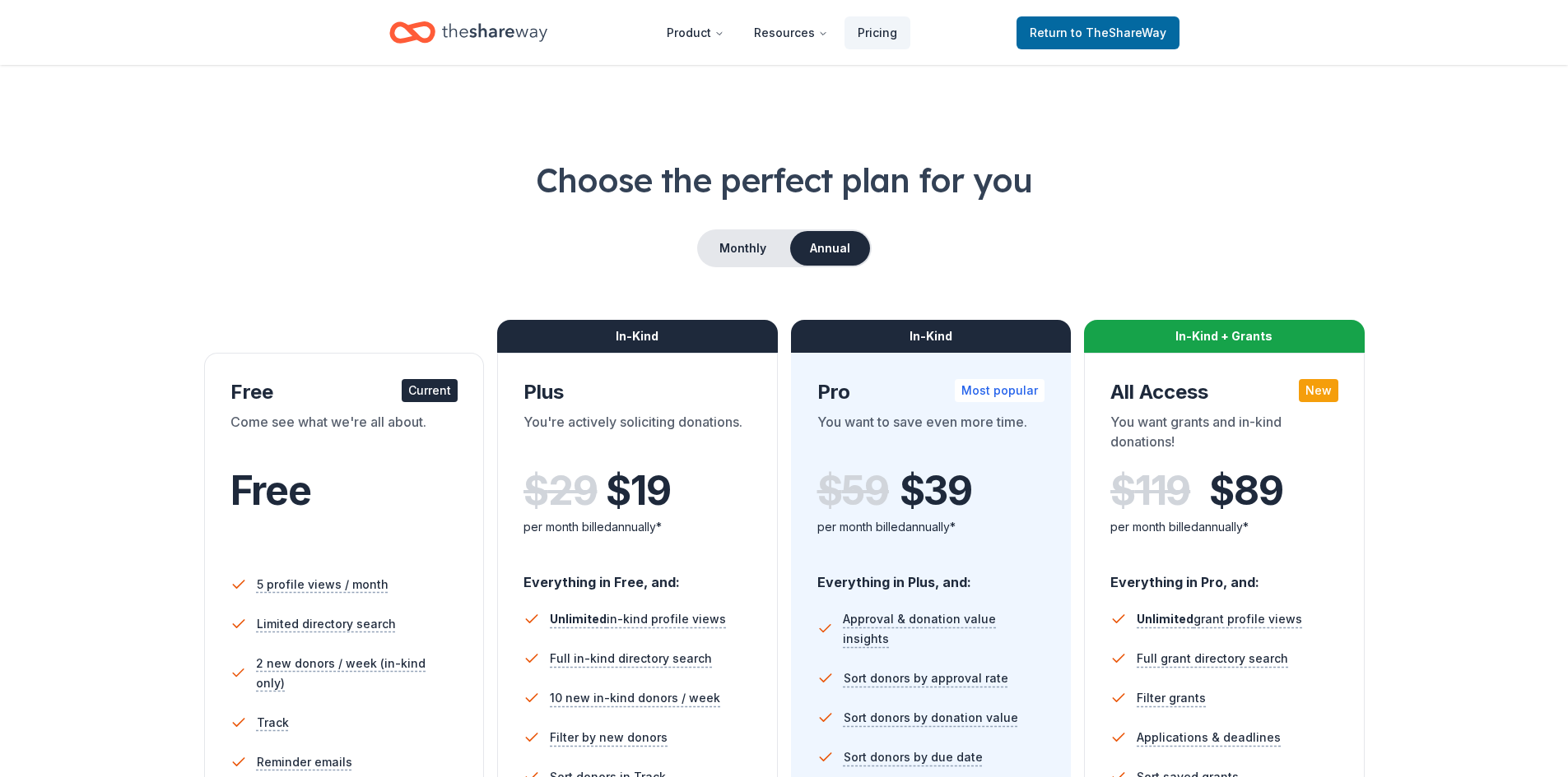
scroll to position [310, 0]
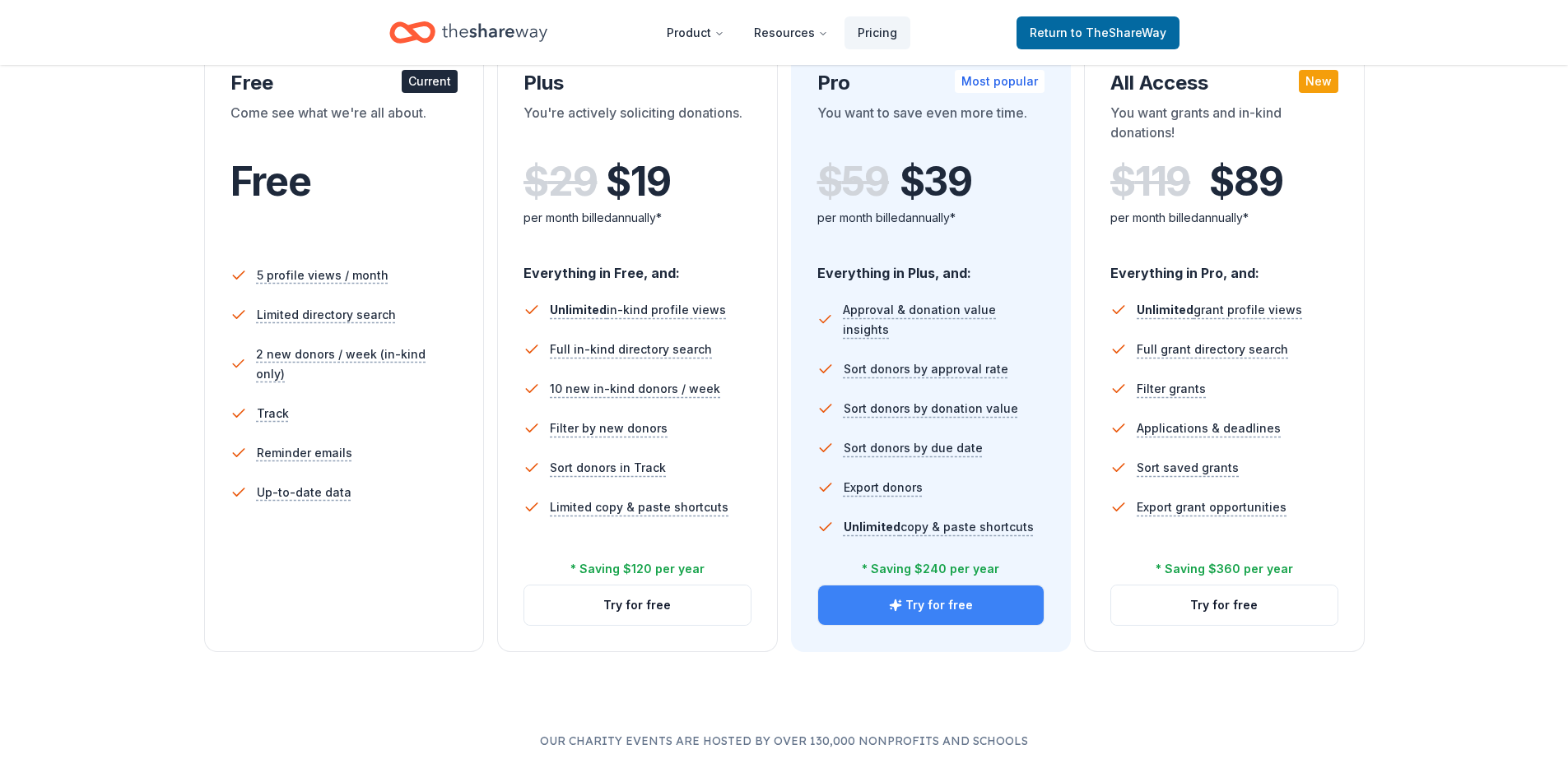
click at [943, 604] on button "Try for free" at bounding box center [931, 605] width 226 height 40
